Goal: Information Seeking & Learning: Learn about a topic

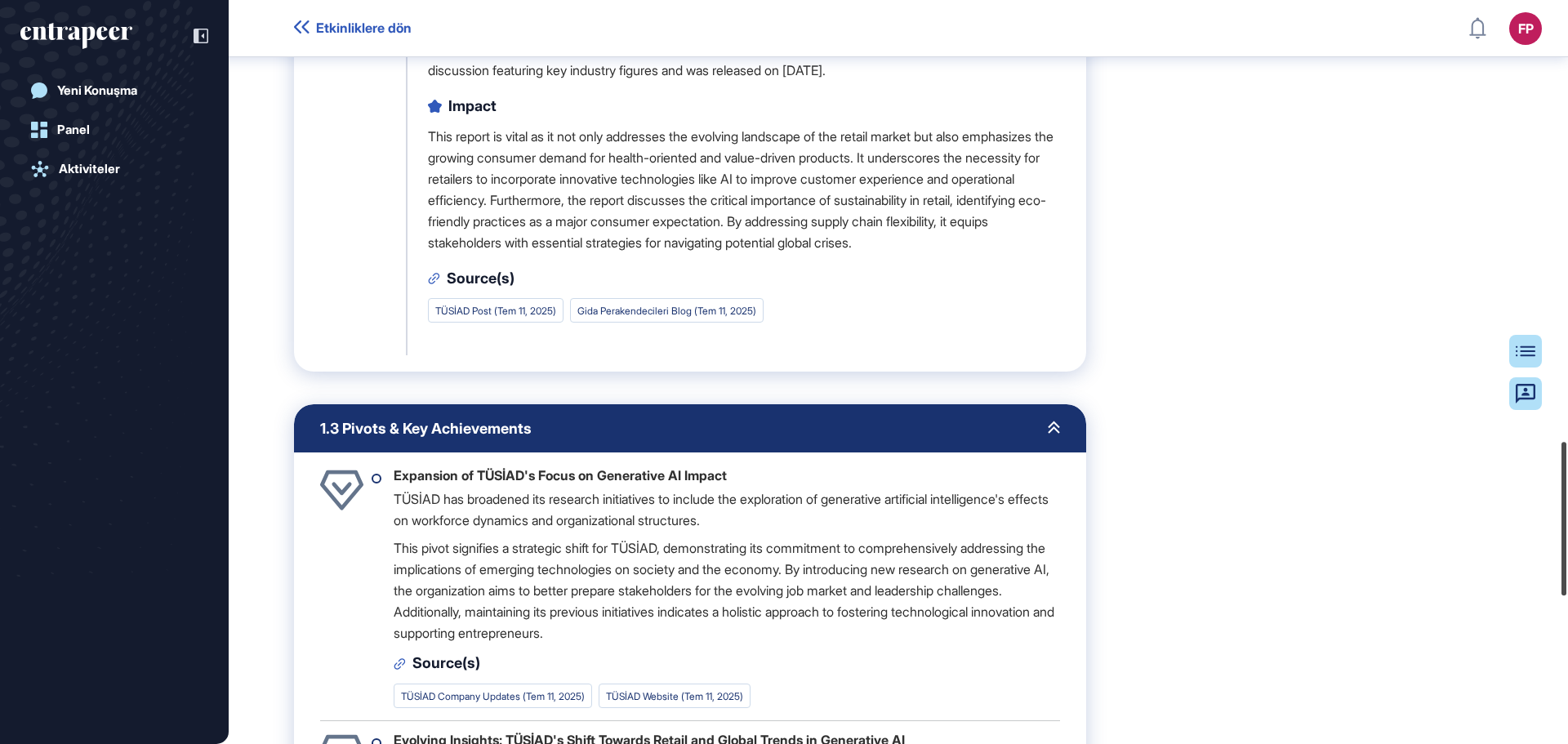
drag, startPoint x: 1564, startPoint y: 285, endPoint x: 1567, endPoint y: 561, distance: 276.0
click at [1566, 561] on div at bounding box center [1564, 518] width 4 height 153
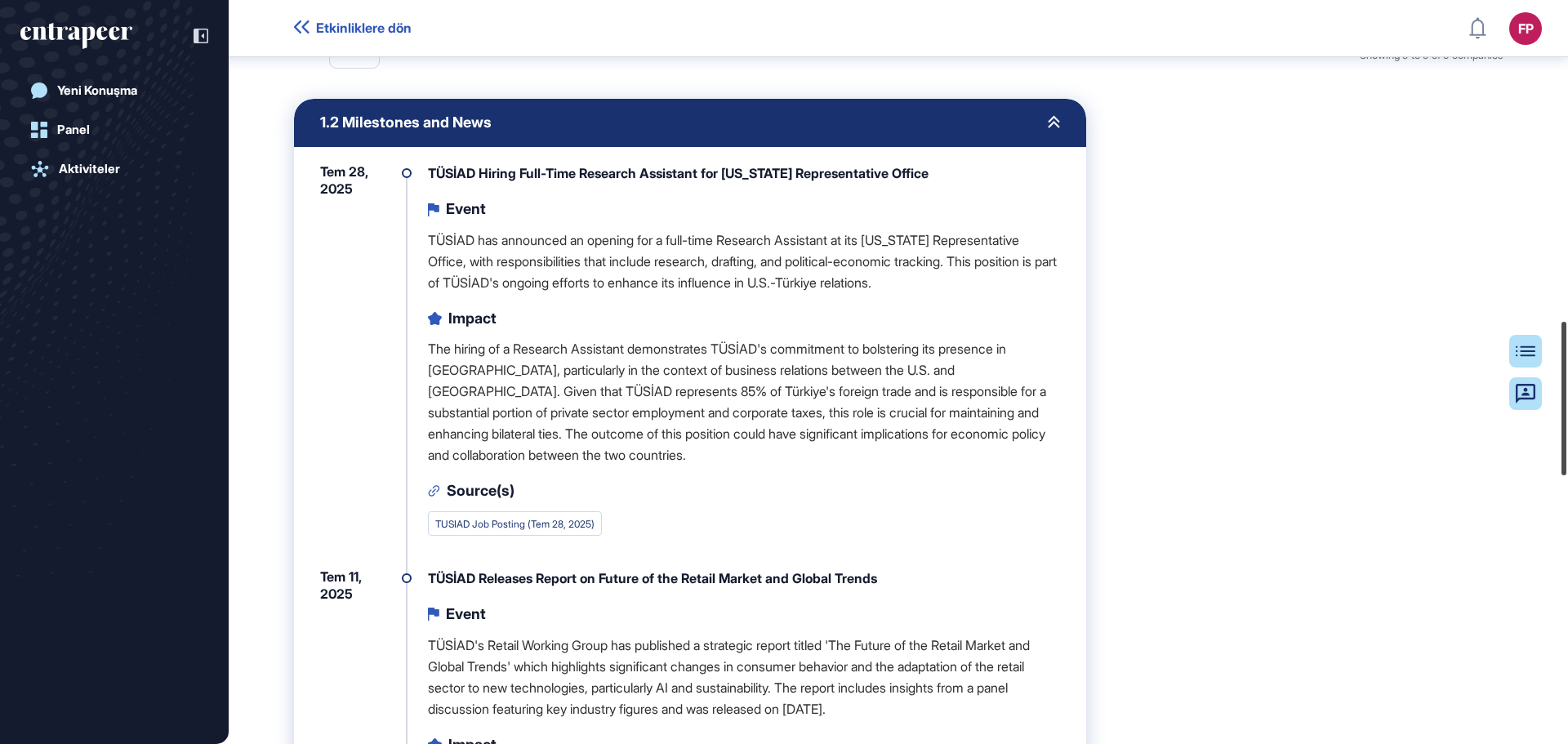
scroll to position [1549, 0]
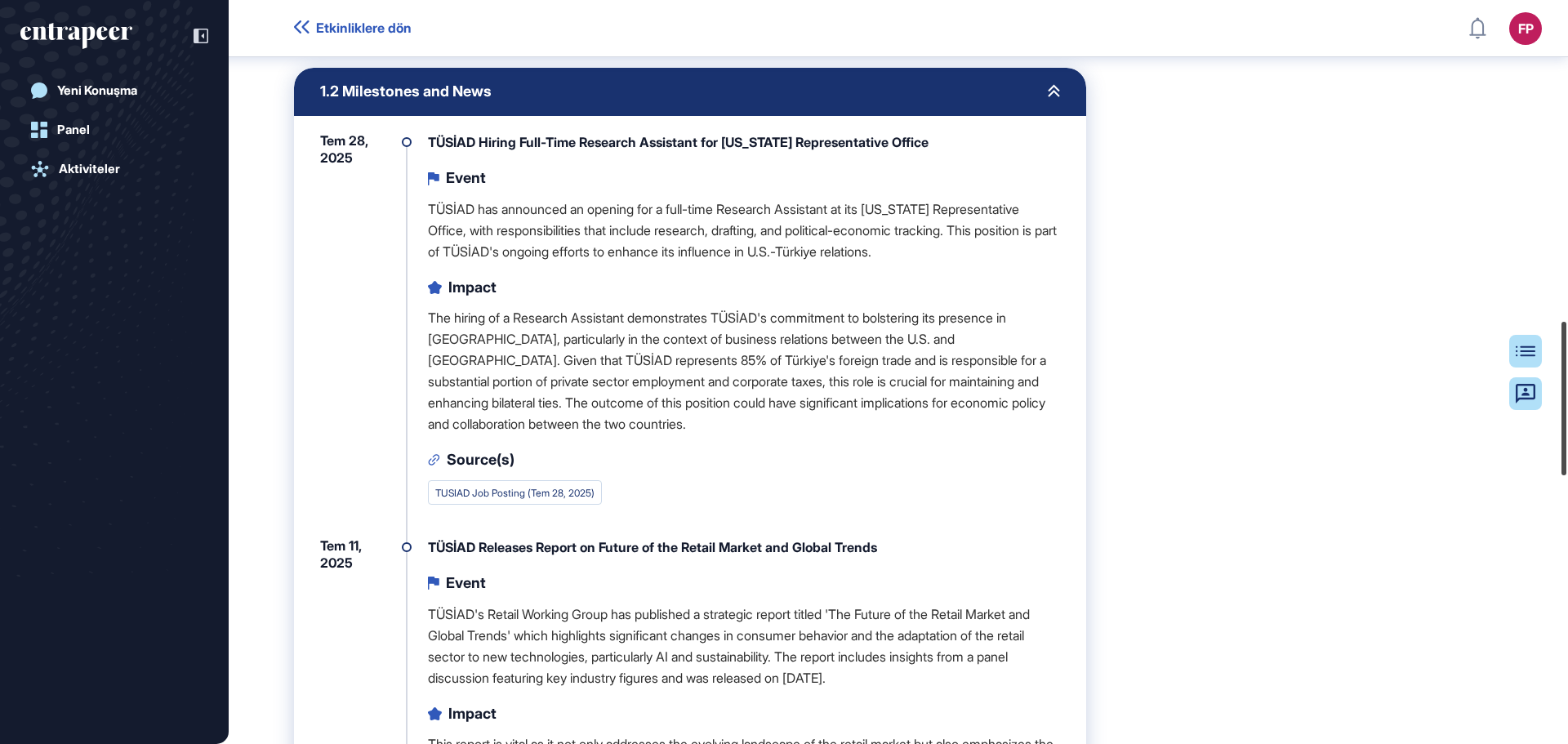
drag, startPoint x: 1565, startPoint y: 286, endPoint x: 1567, endPoint y: 414, distance: 128.0
click at [1566, 414] on div at bounding box center [1564, 398] width 4 height 153
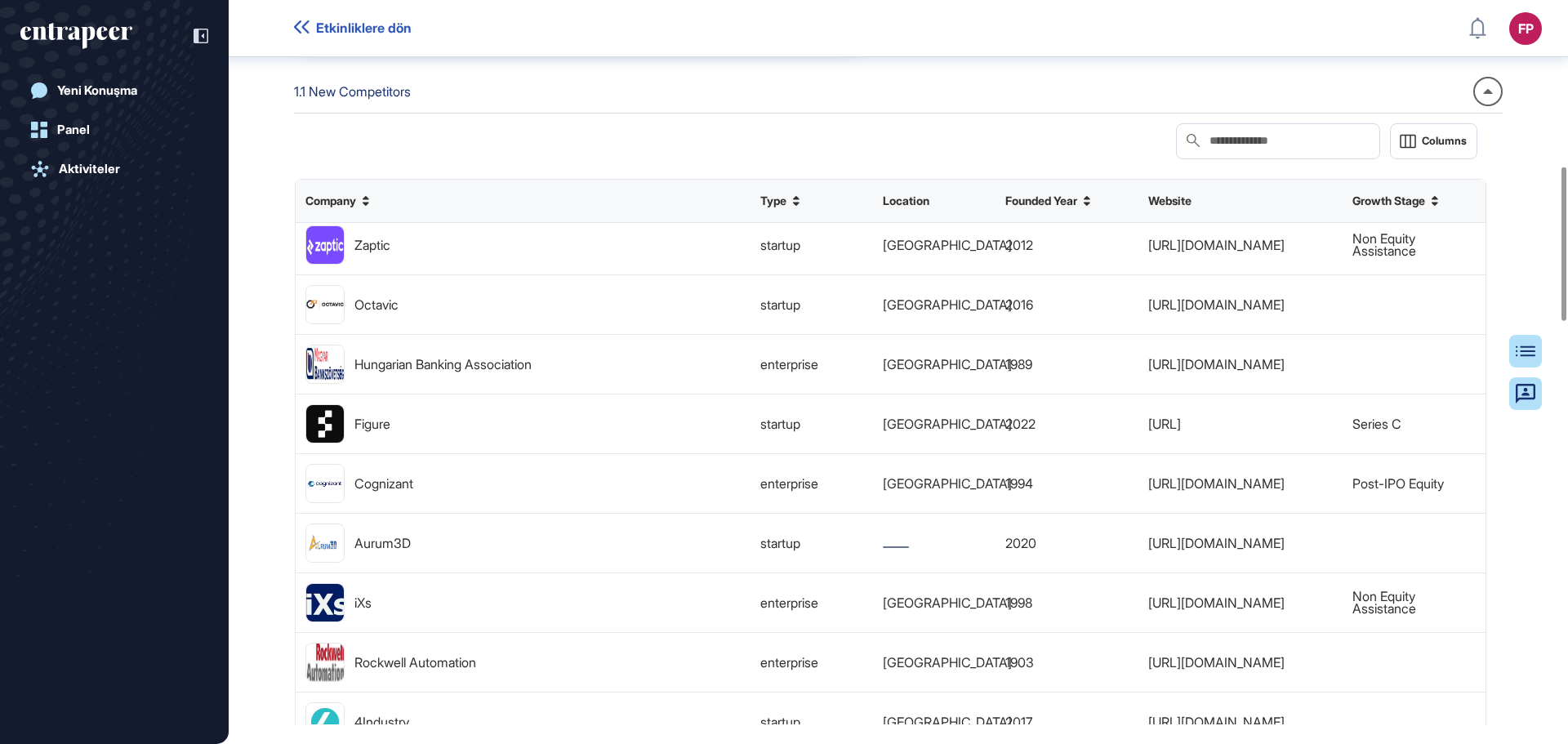
scroll to position [0, 0]
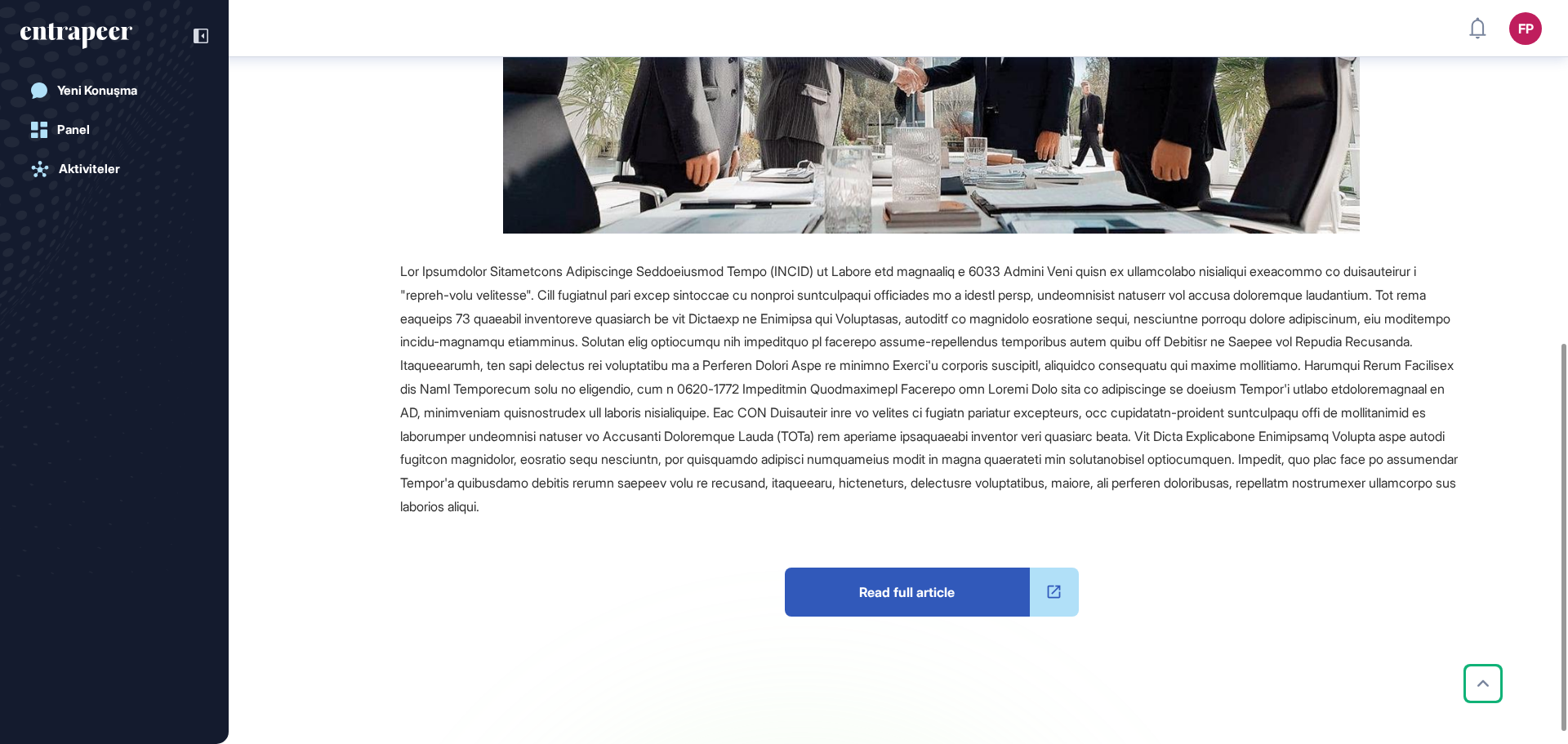
scroll to position [681, 0]
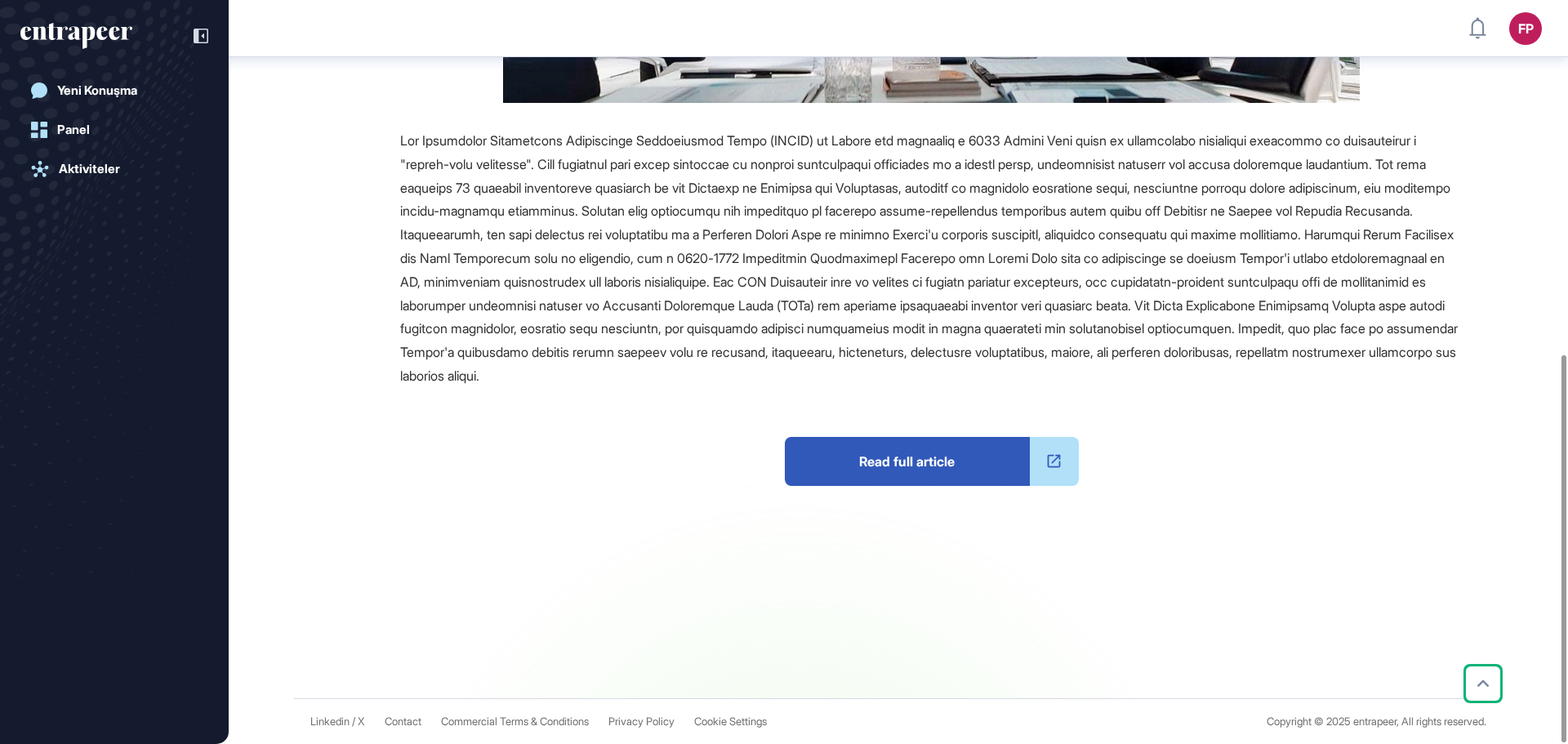
click at [1045, 461] on icon at bounding box center [1054, 461] width 18 height 18
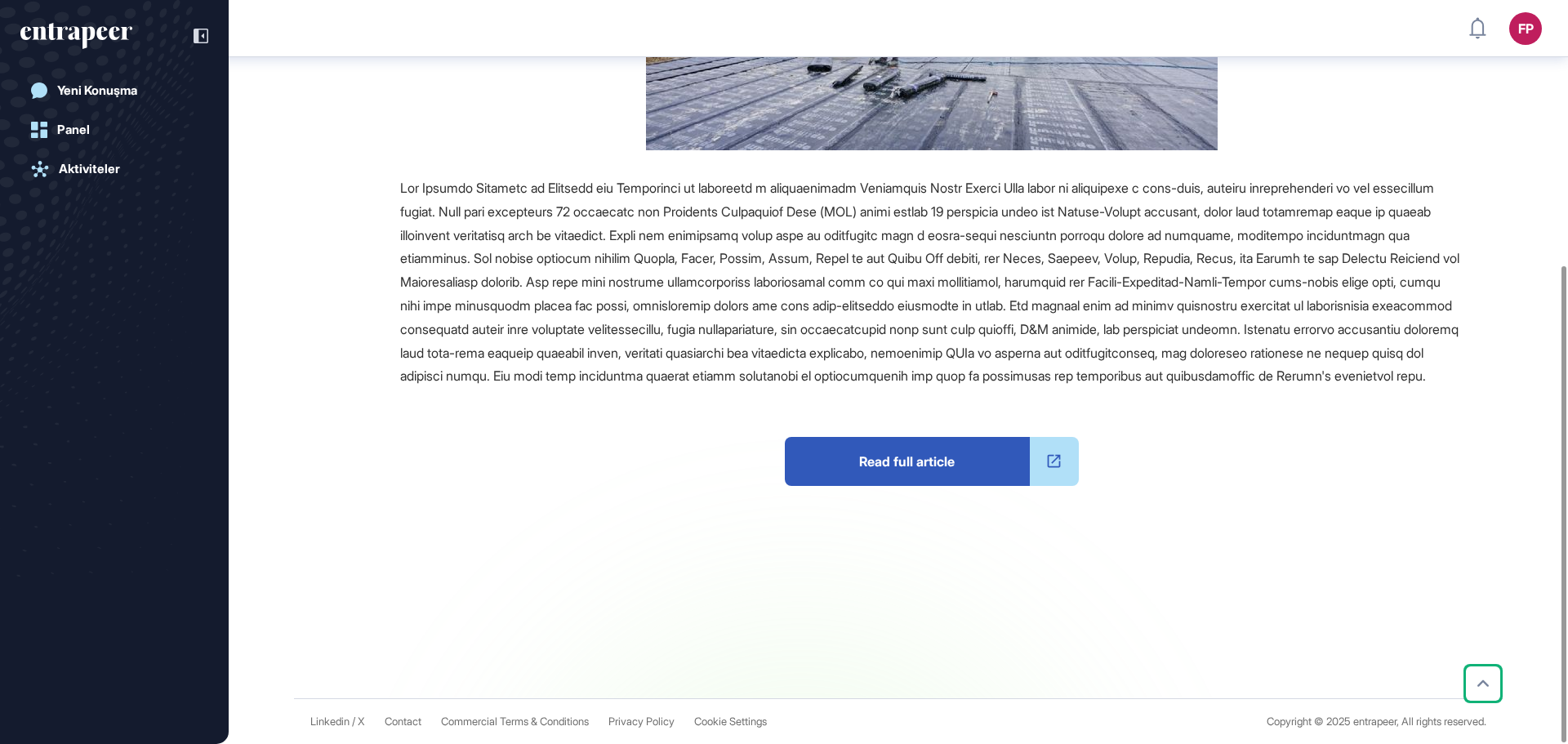
scroll to position [414, 0]
click at [942, 457] on span "Read full article" at bounding box center [907, 461] width 245 height 49
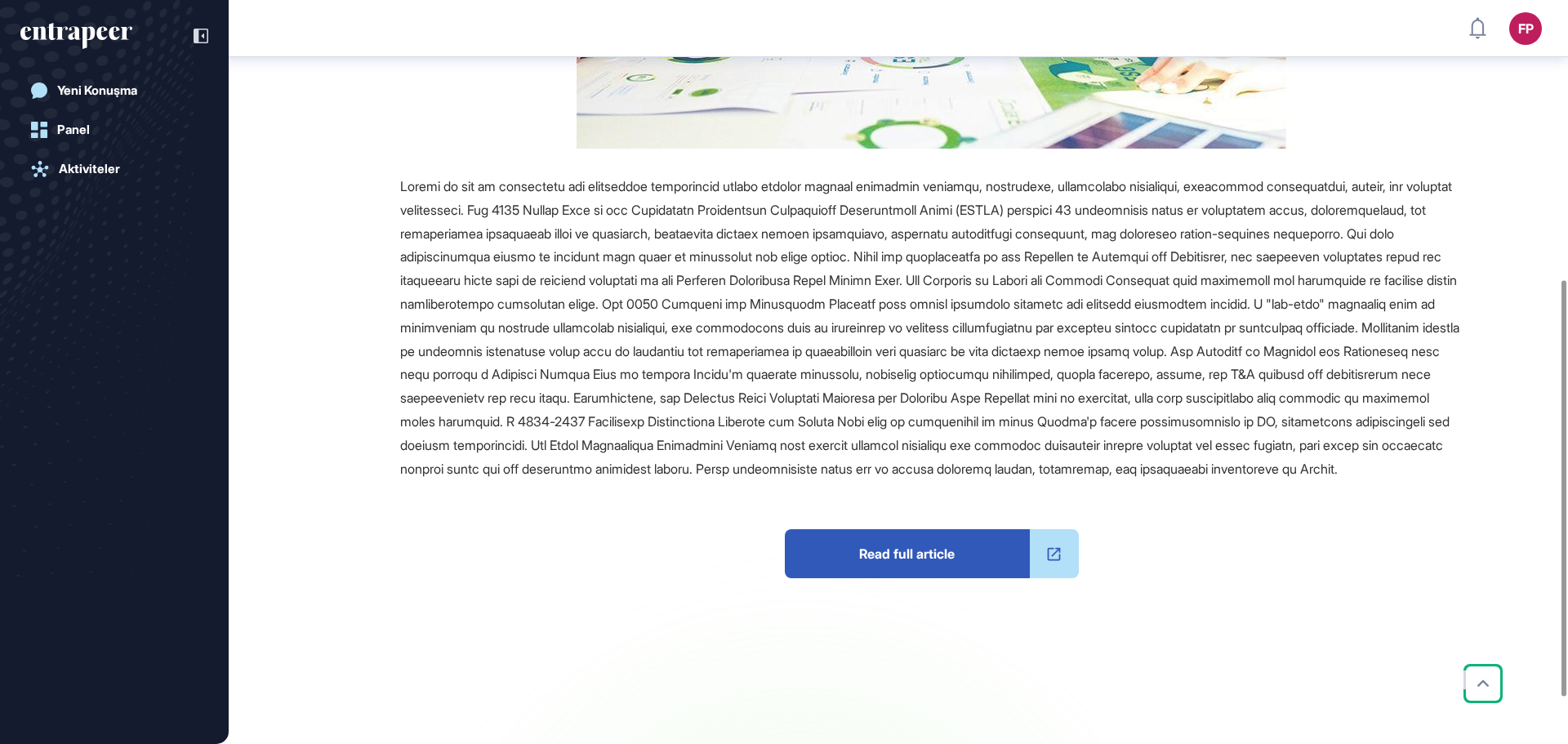
scroll to position [498, 0]
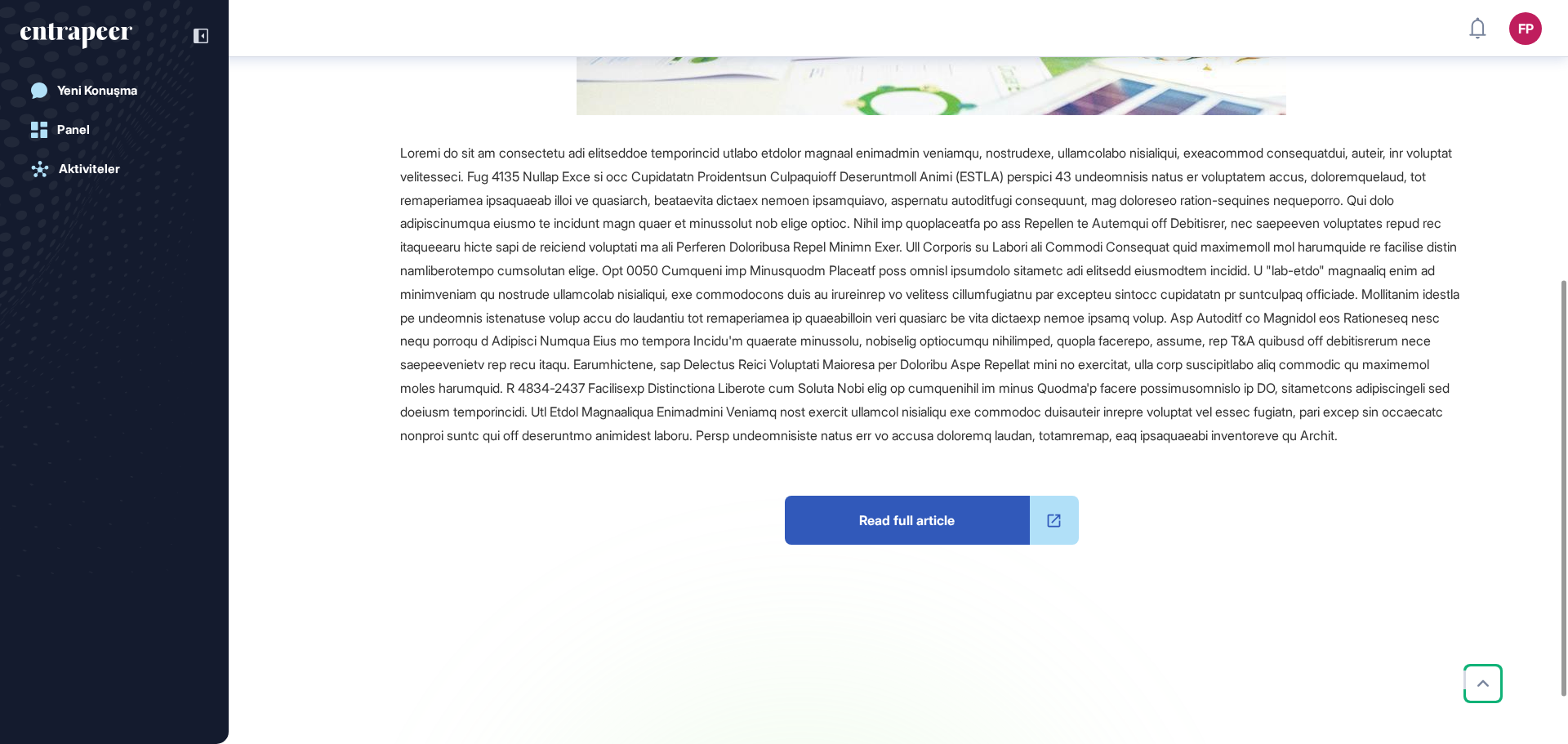
click at [948, 538] on span "Read full article" at bounding box center [907, 520] width 245 height 49
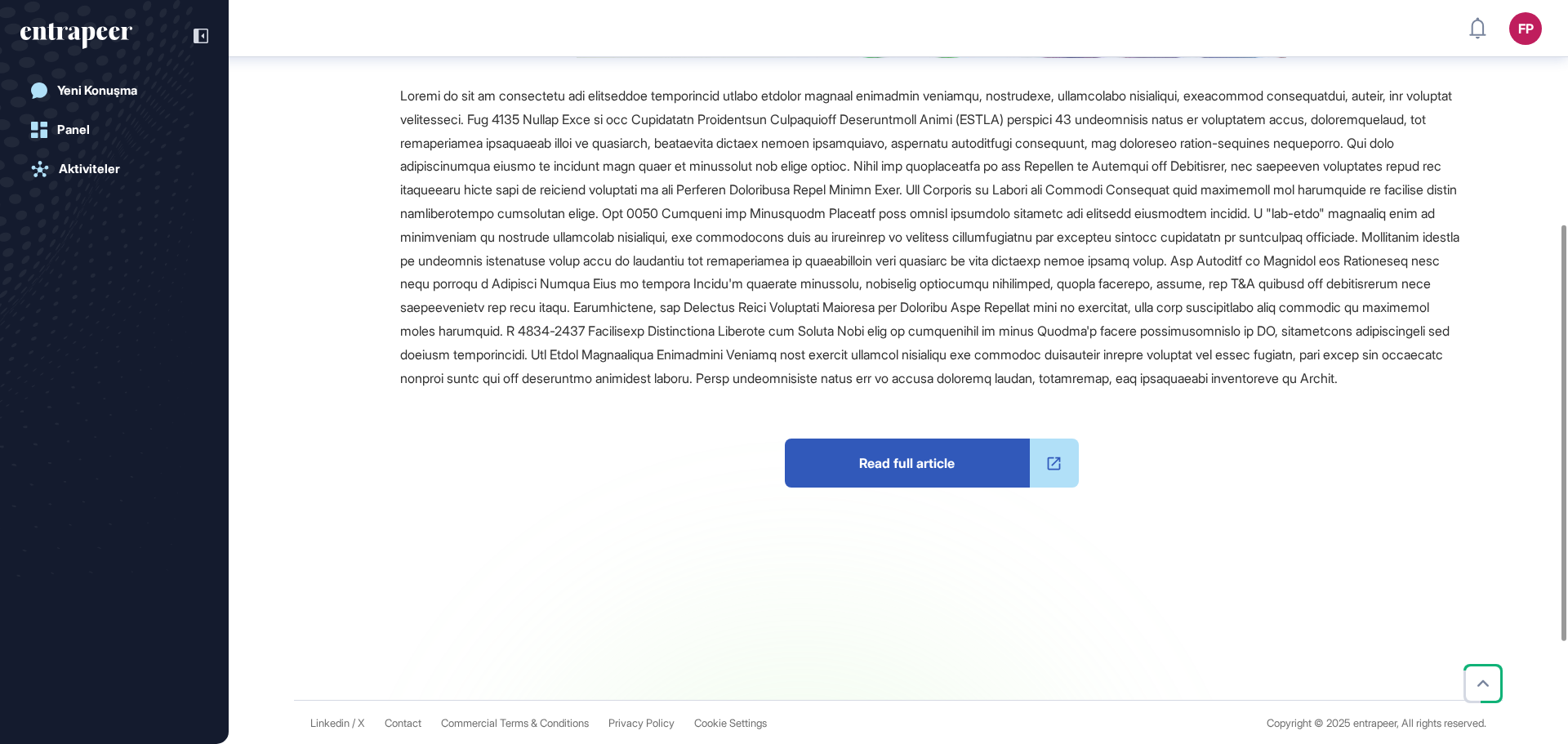
scroll to position [581, 0]
click at [981, 85] on span at bounding box center [930, 234] width 1060 height 299
